Goal: Navigation & Orientation: Find specific page/section

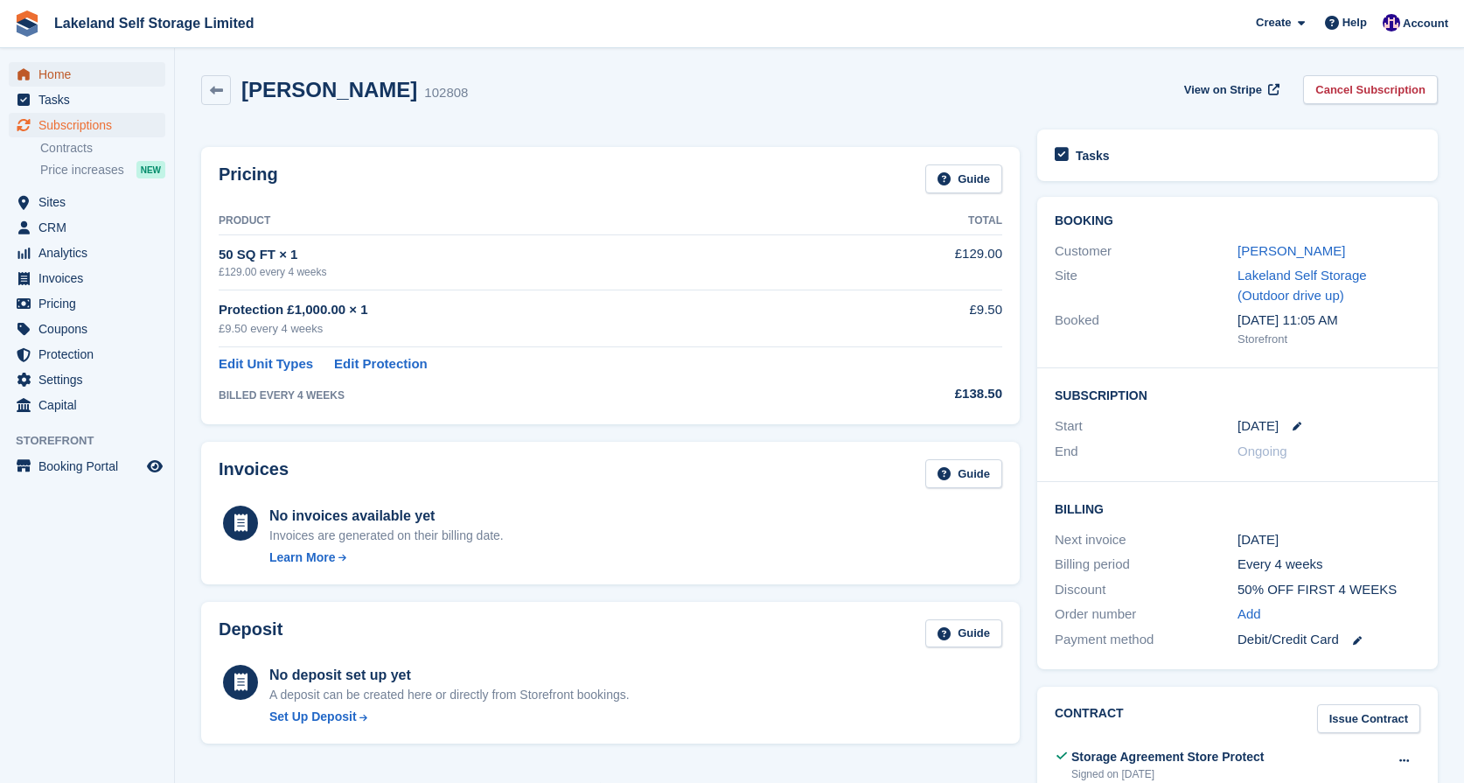
click at [58, 73] on span "Home" at bounding box center [90, 74] width 105 height 24
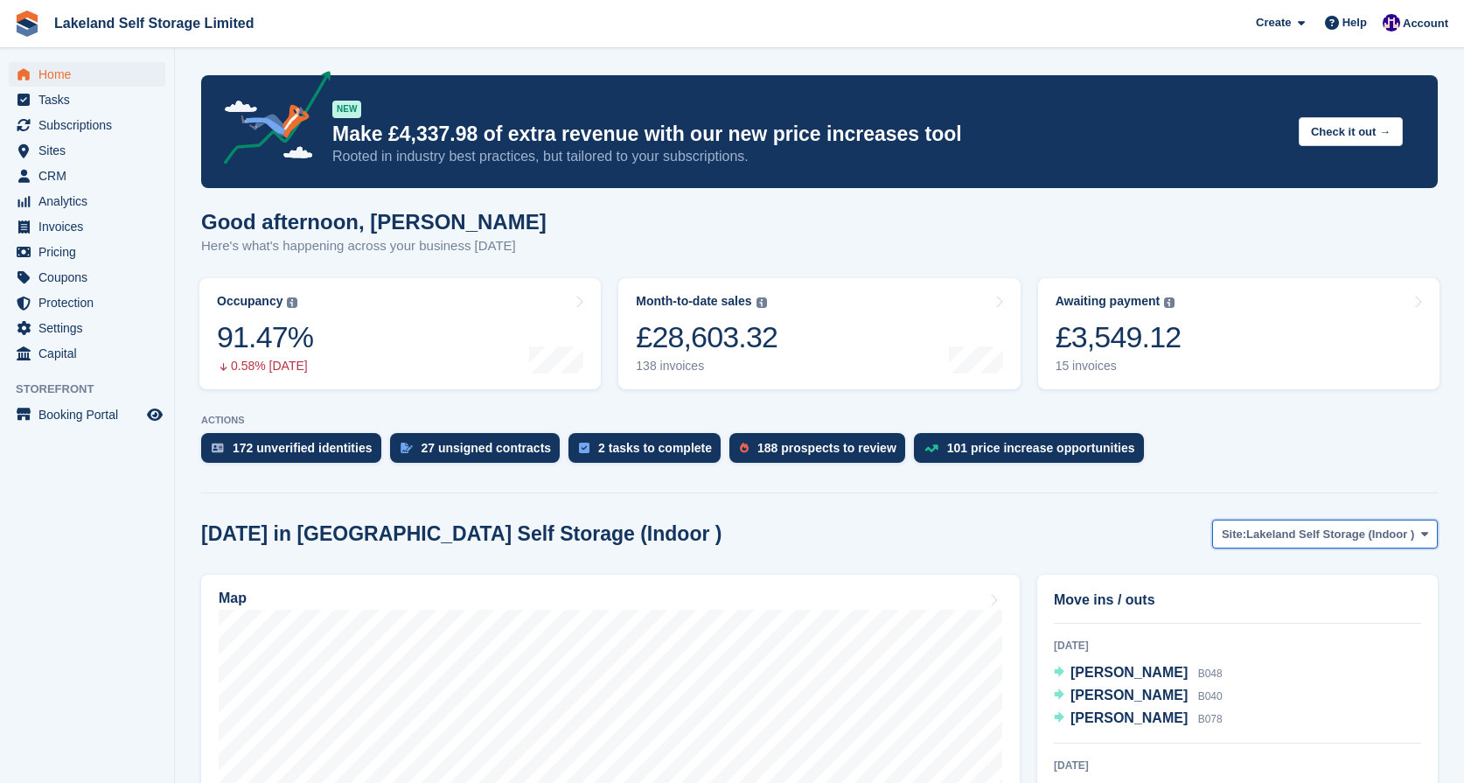
click at [1425, 529] on icon at bounding box center [1424, 533] width 7 height 11
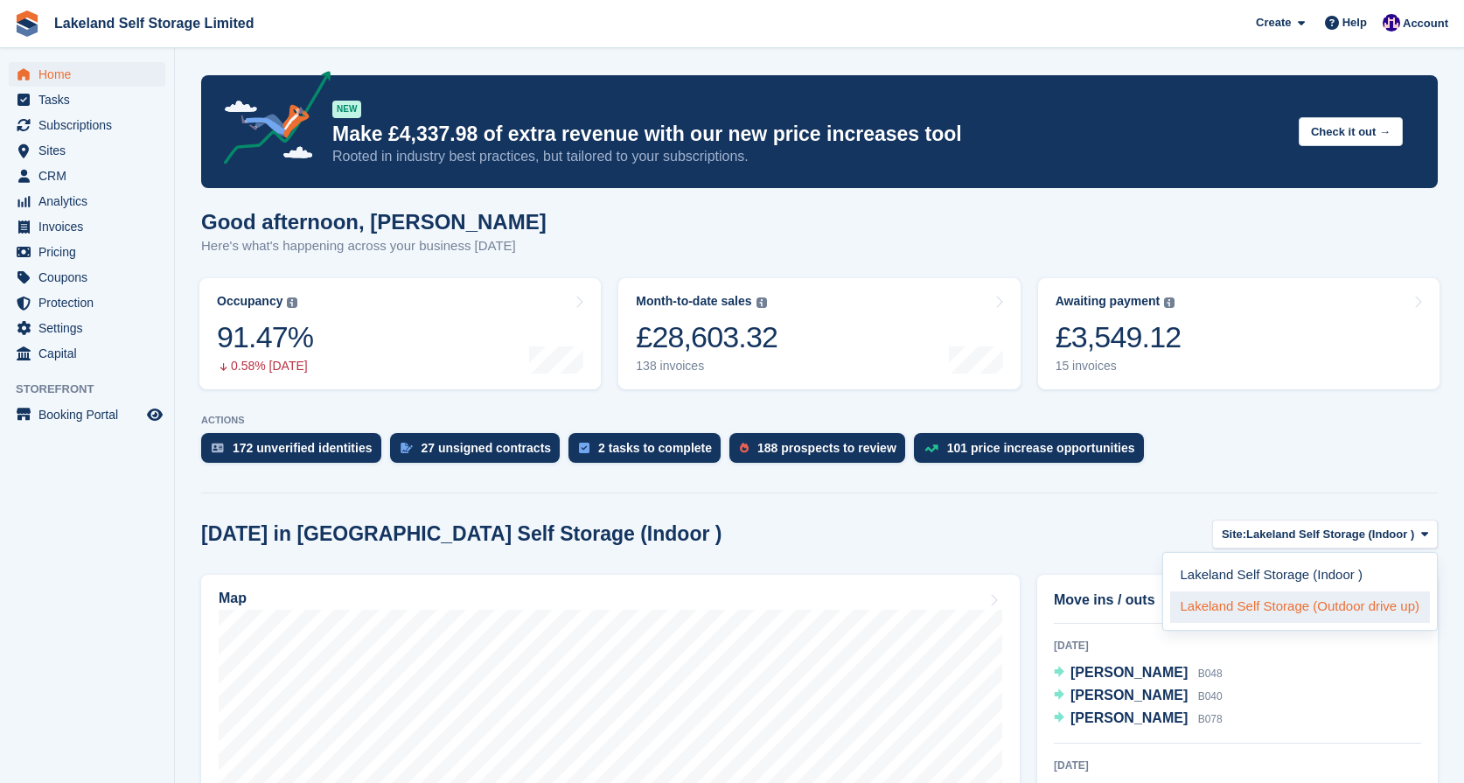
click at [1316, 600] on link "Lakeland Self Storage (Outdoor drive up)" at bounding box center [1300, 606] width 261 height 31
